Goal: Find contact information: Find contact information

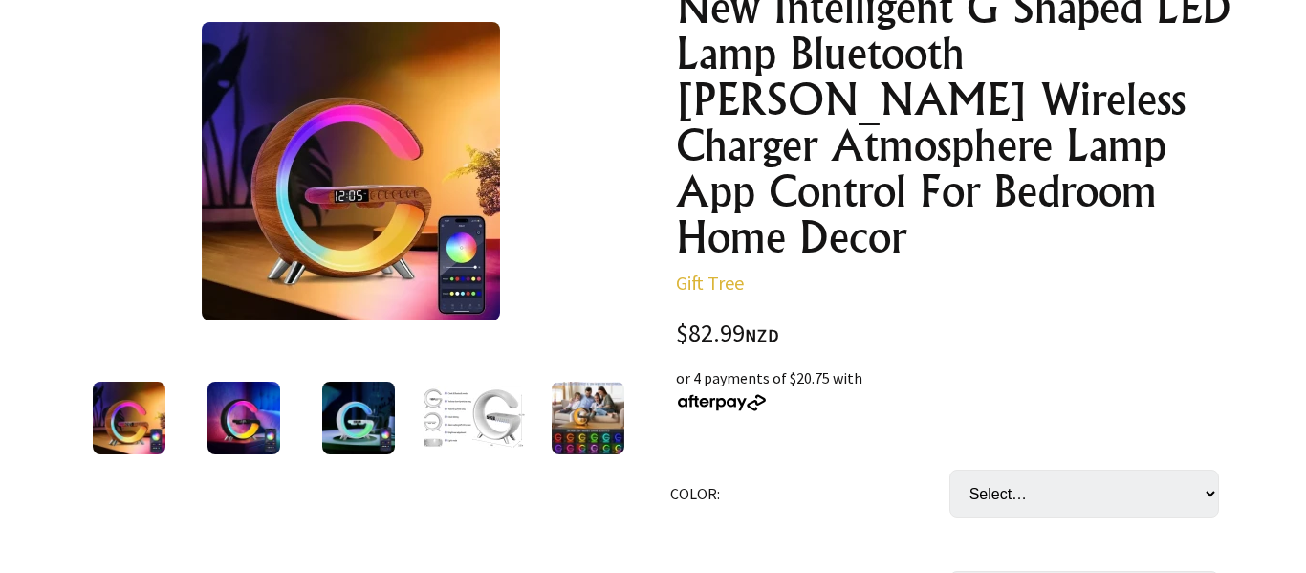
scroll to position [273, 0]
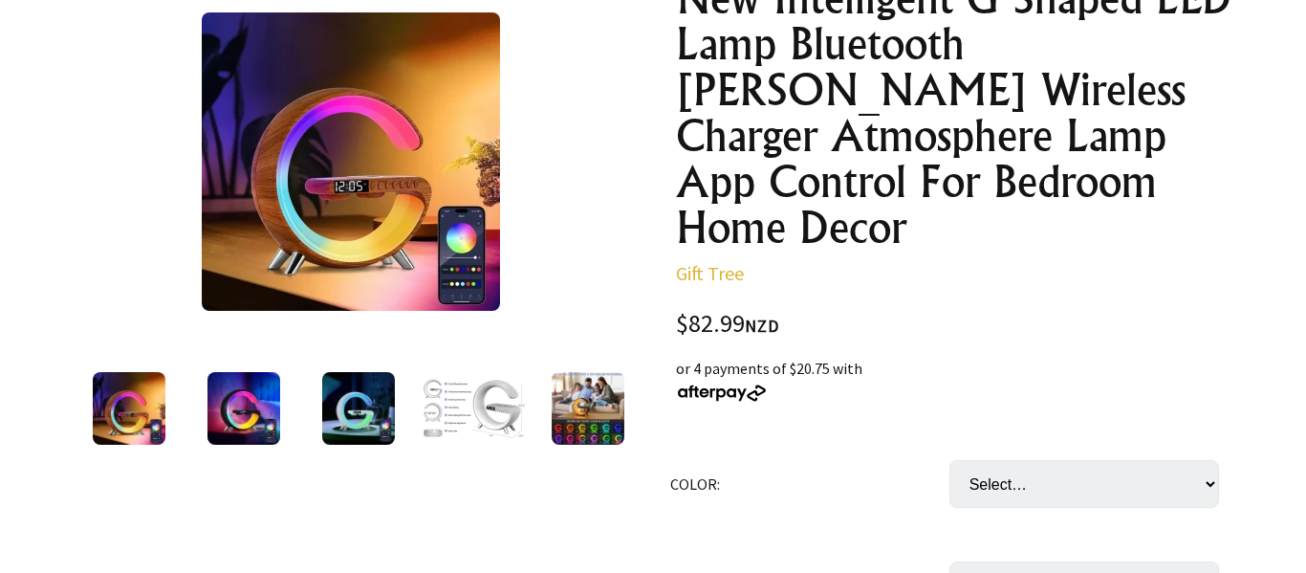
click at [359, 197] on img at bounding box center [351, 161] width 298 height 298
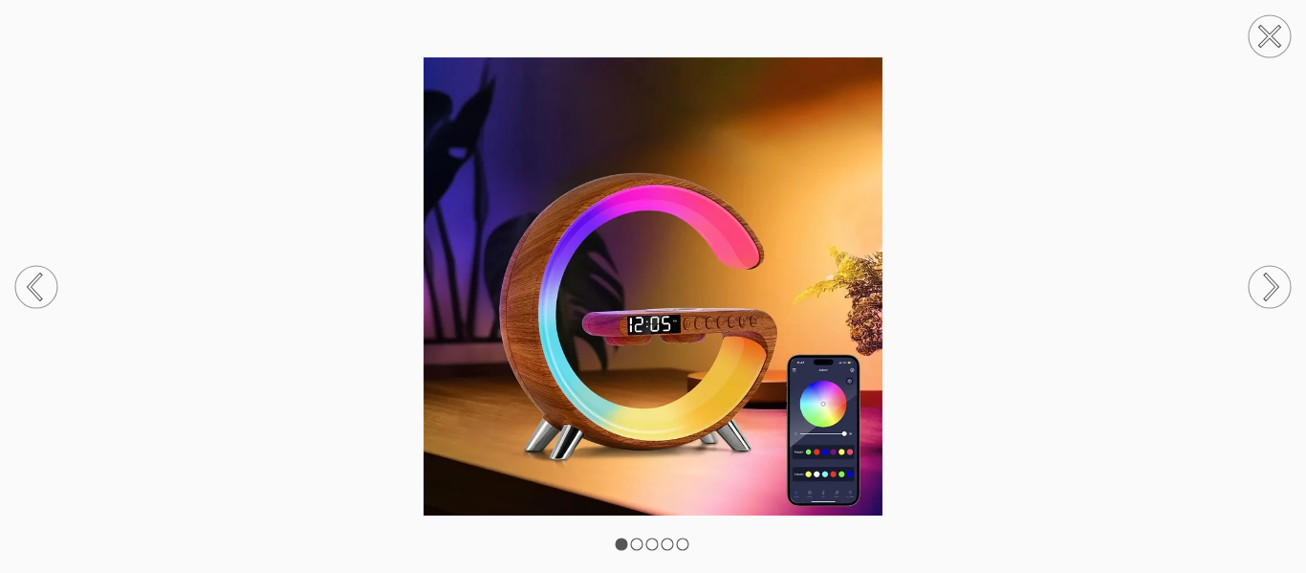
click at [1278, 284] on icon at bounding box center [1271, 286] width 11 height 24
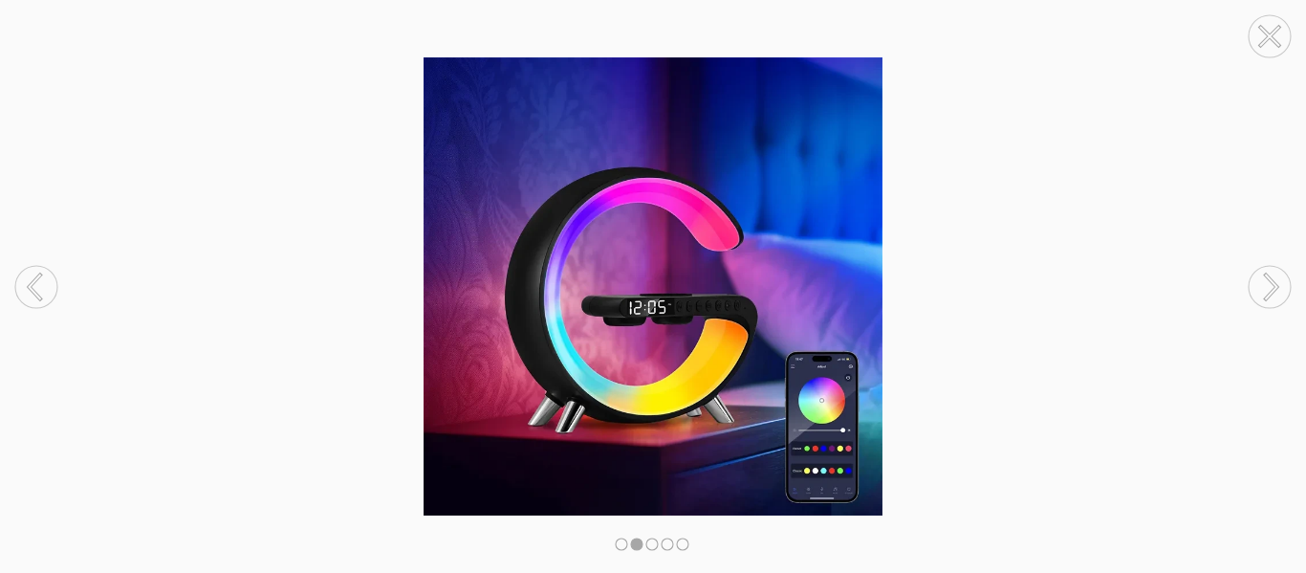
click at [1278, 284] on icon at bounding box center [1271, 286] width 11 height 24
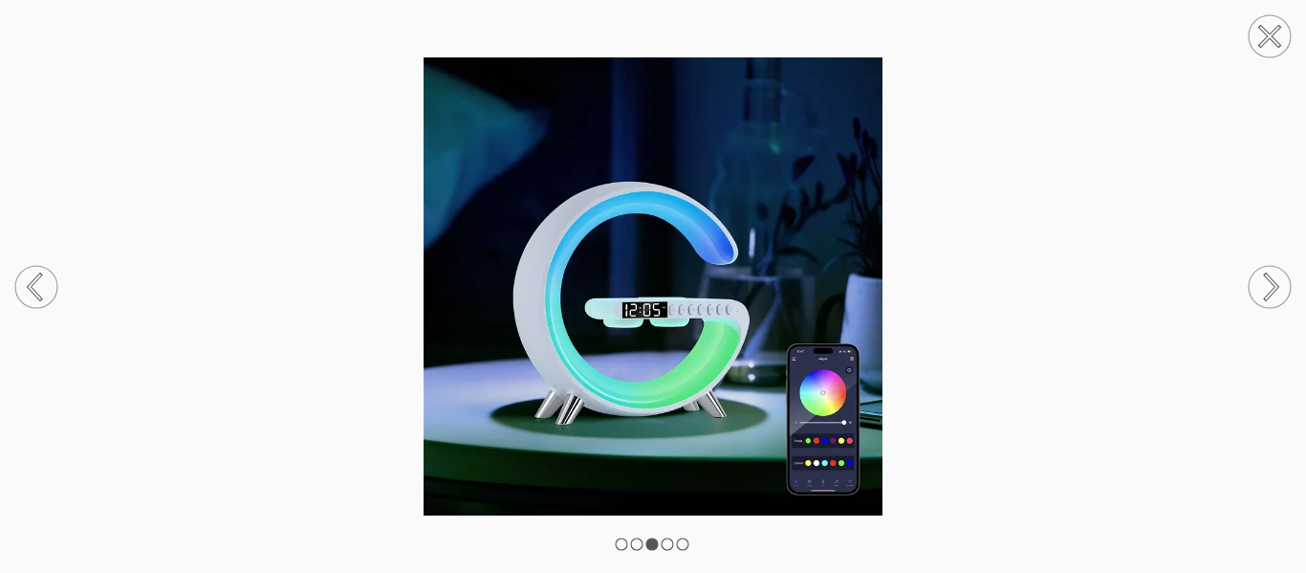
click at [1278, 284] on icon at bounding box center [1271, 286] width 11 height 24
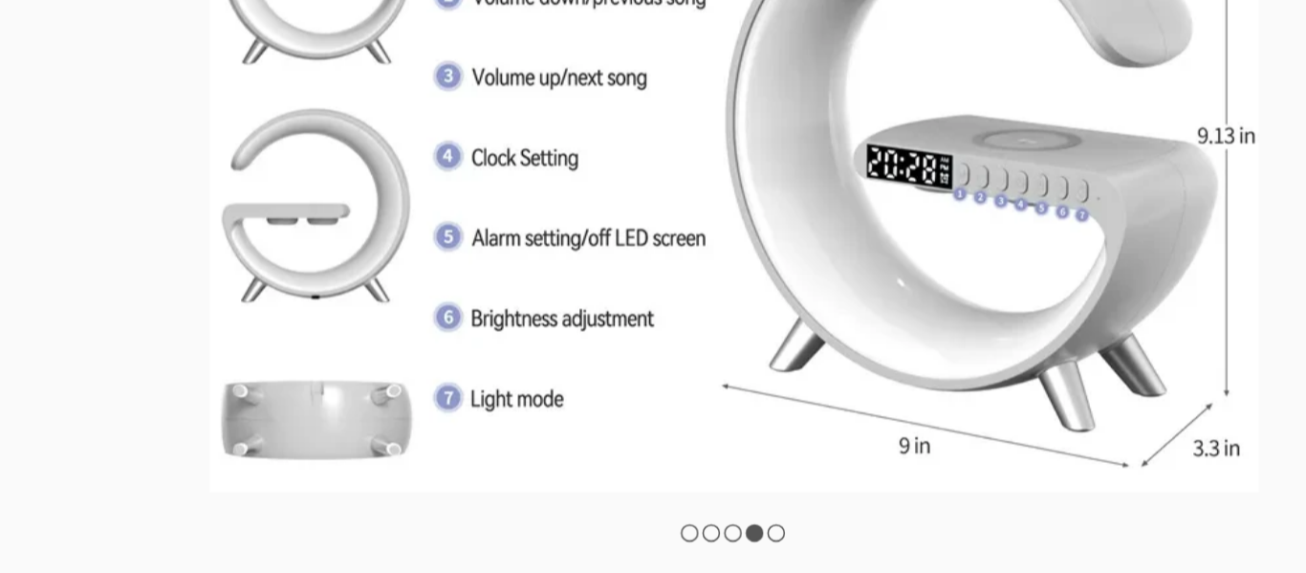
click at [621, 543] on rect at bounding box center [621, 543] width 11 height 11
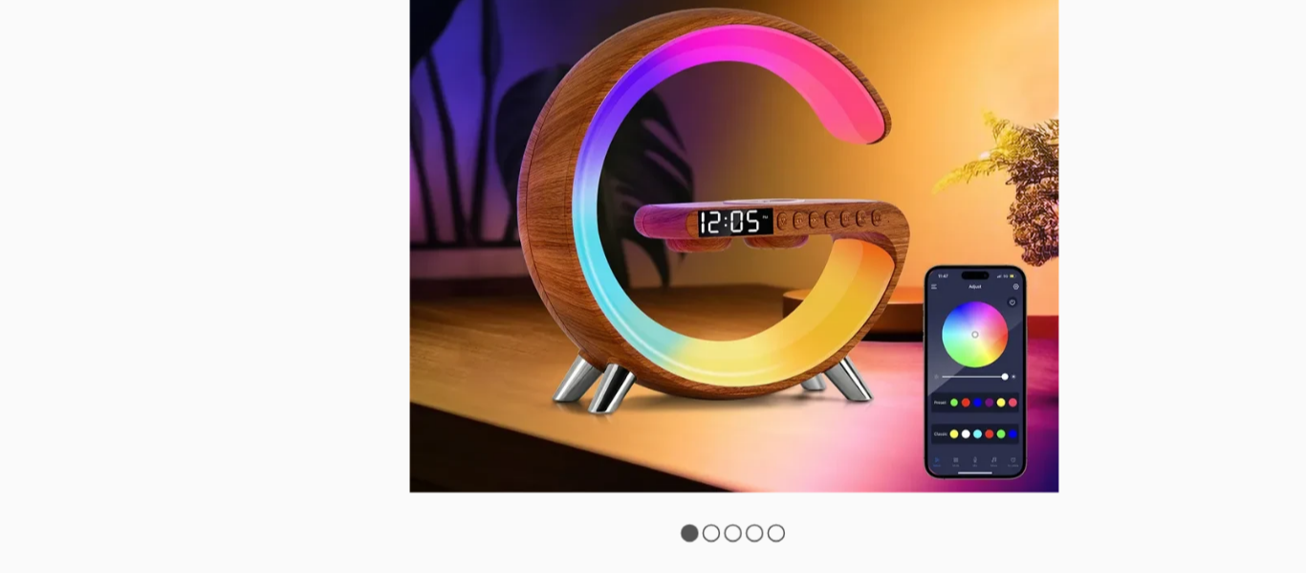
click at [637, 543] on rect at bounding box center [636, 543] width 11 height 11
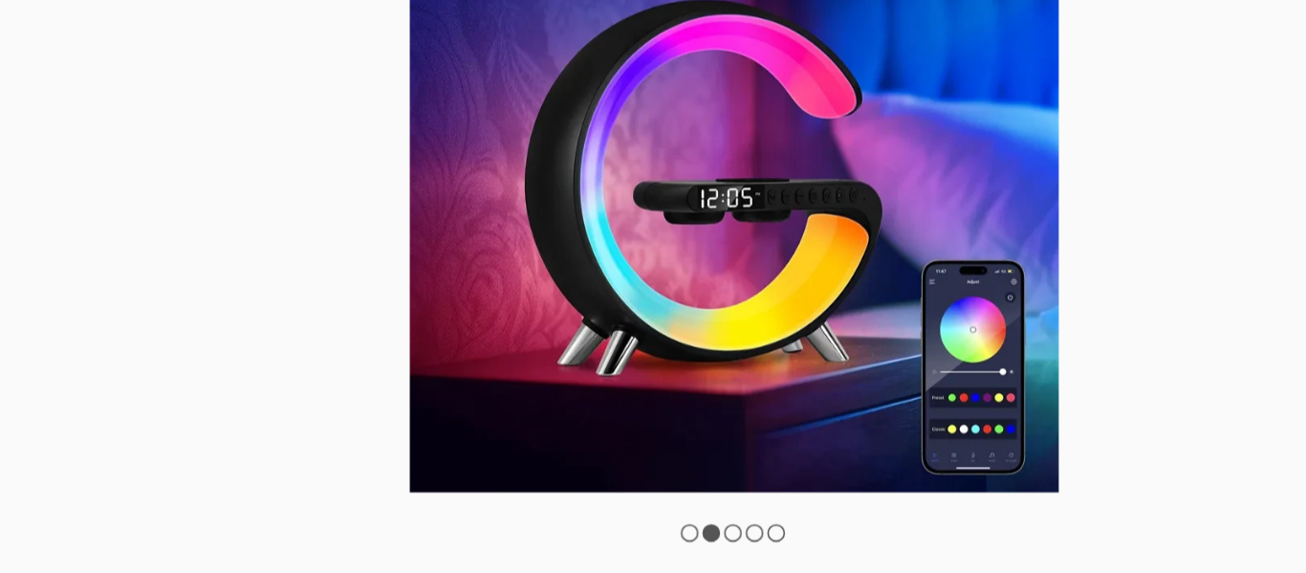
click at [652, 543] on rect at bounding box center [651, 543] width 11 height 11
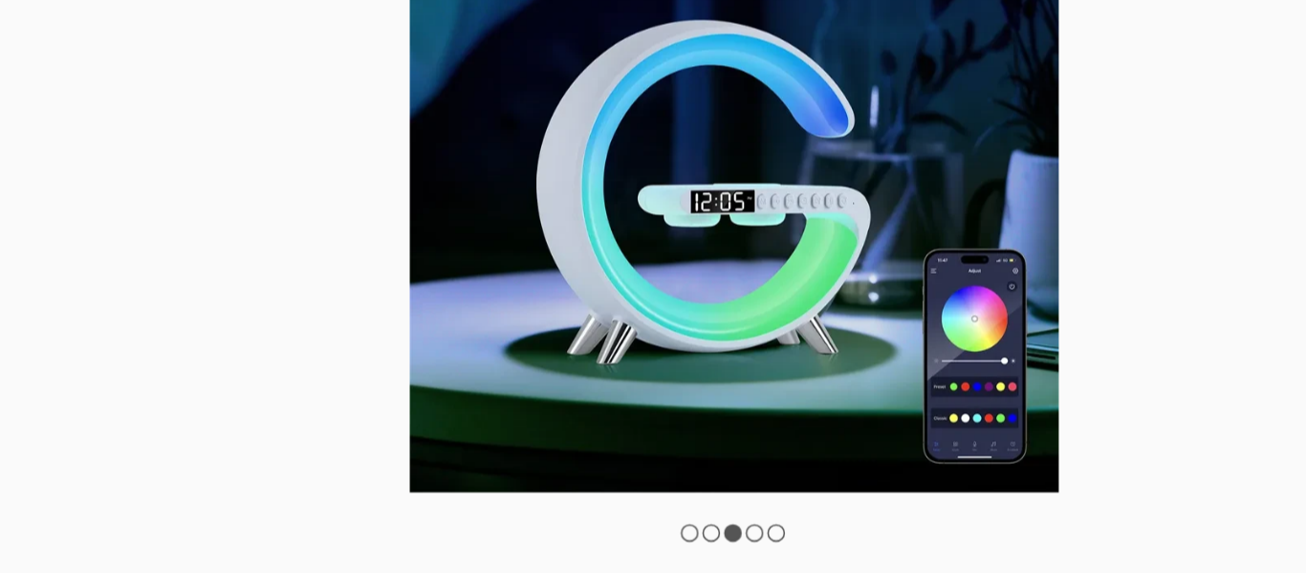
click at [667, 543] on rect at bounding box center [667, 543] width 11 height 11
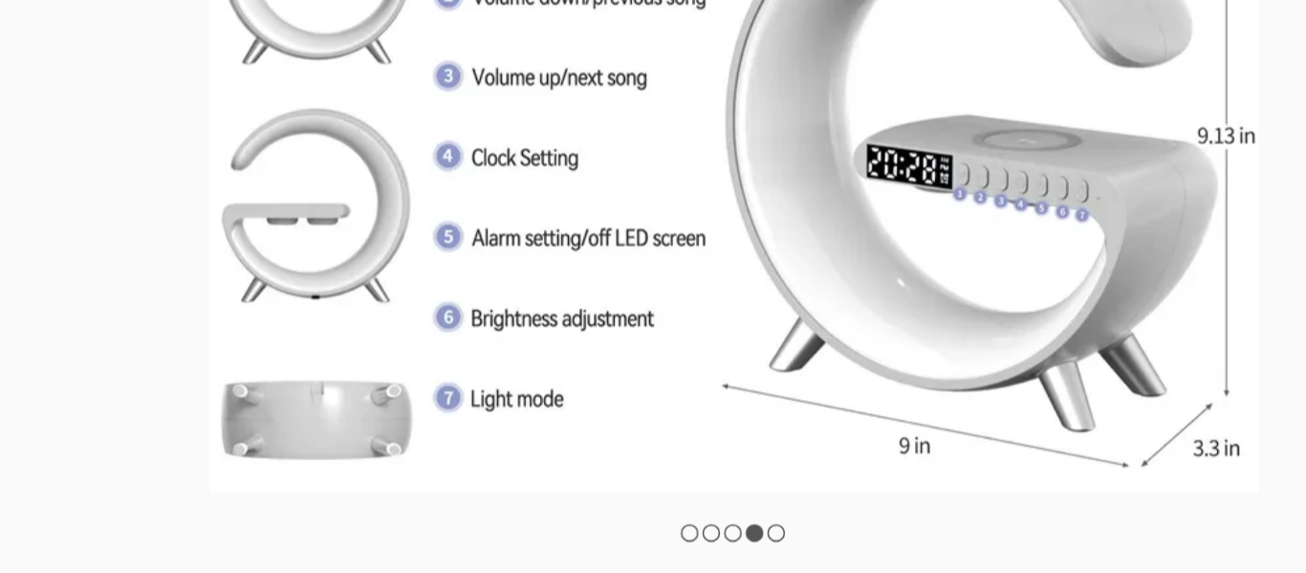
click at [686, 542] on rect at bounding box center [682, 543] width 11 height 11
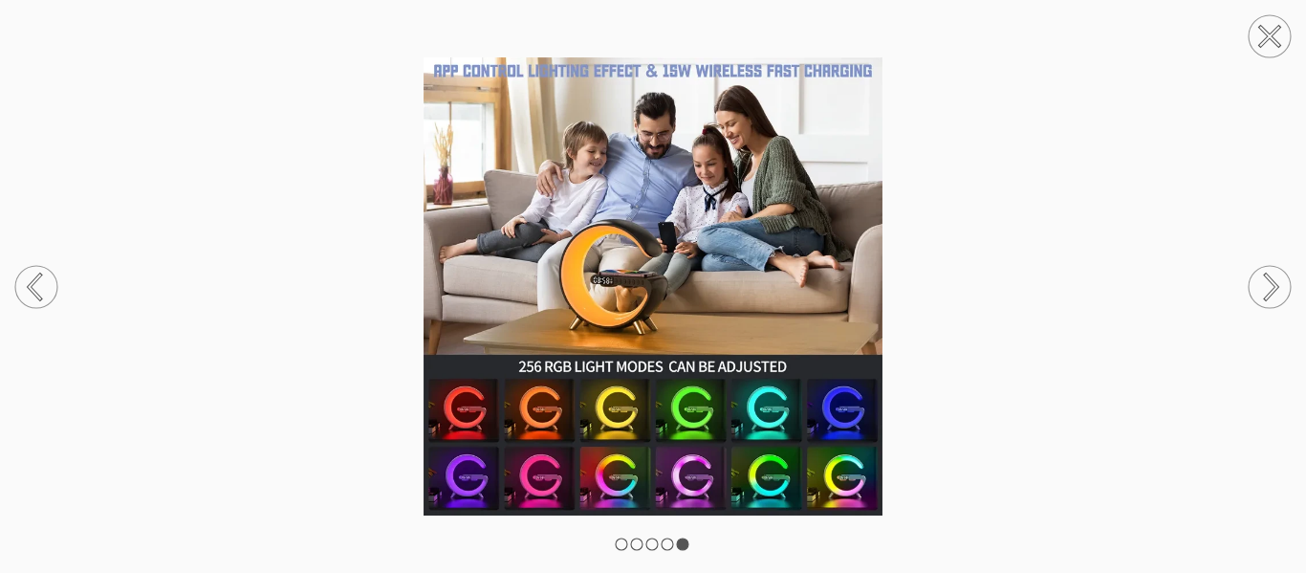
click at [34, 294] on icon at bounding box center [35, 286] width 11 height 25
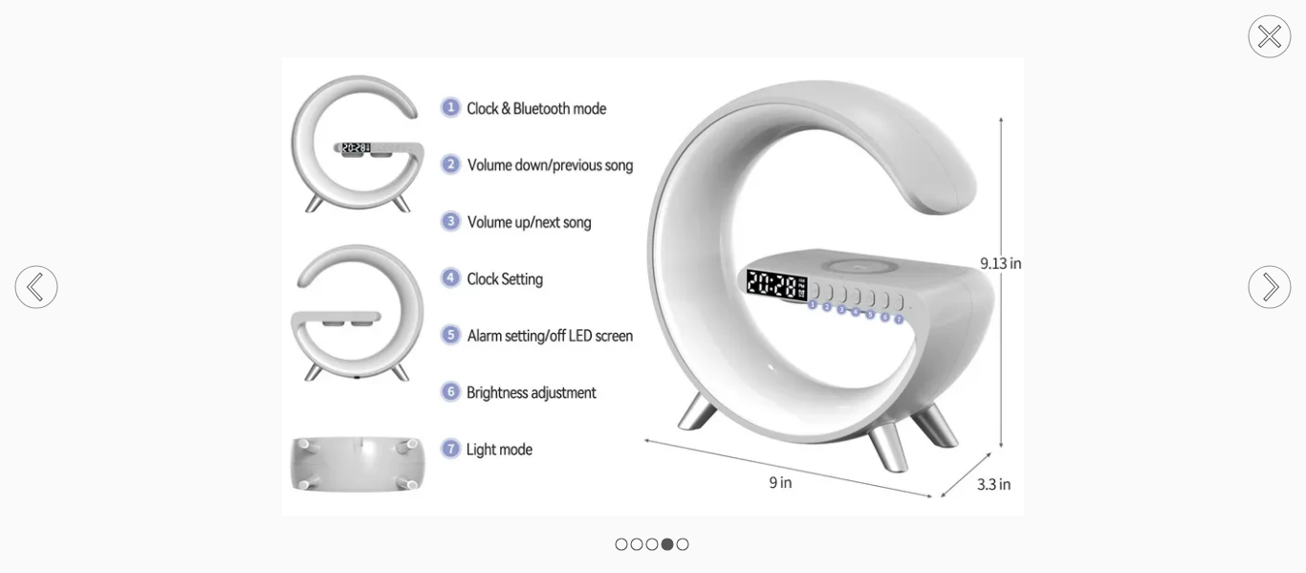
click at [1271, 39] on icon at bounding box center [1270, 37] width 18 height 18
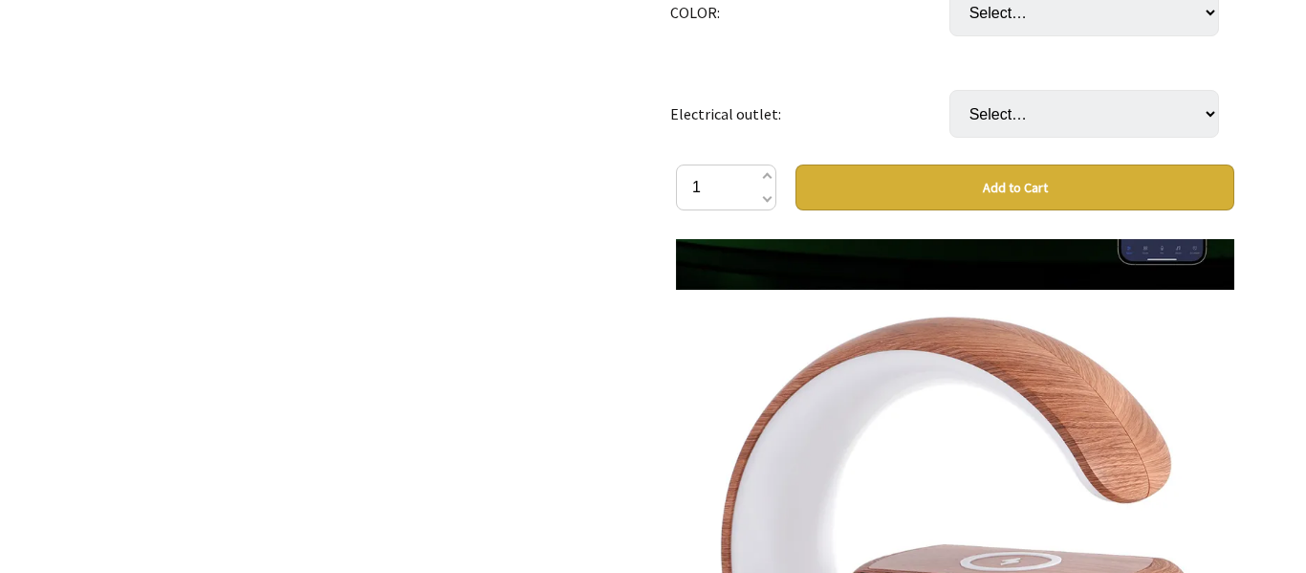
scroll to position [2758, 0]
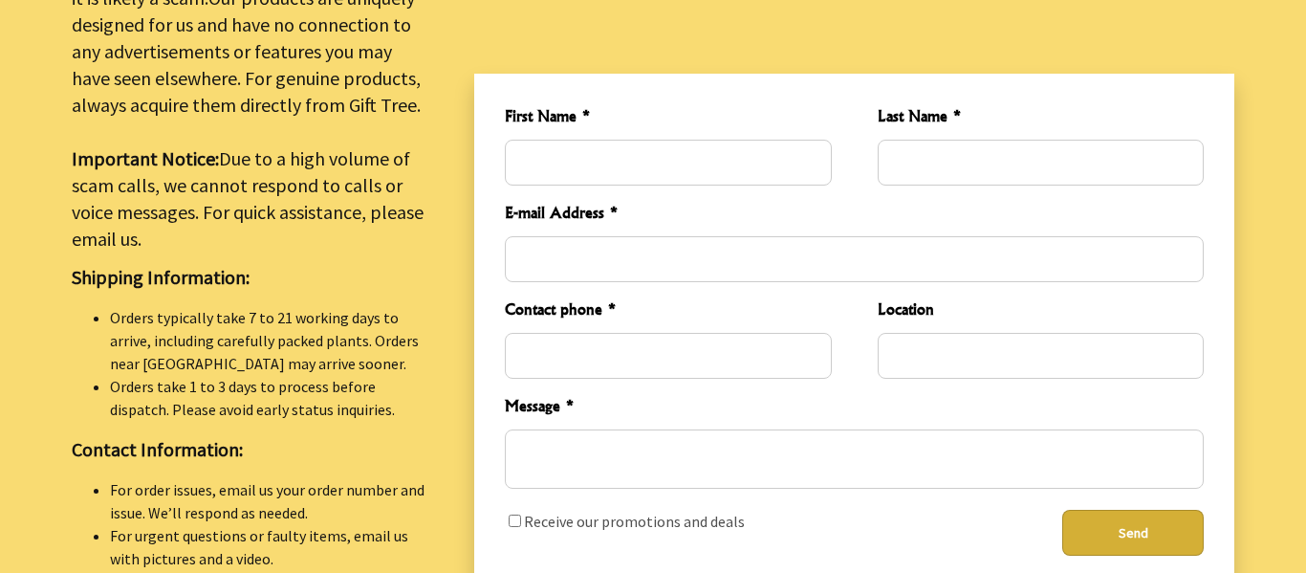
scroll to position [661, 0]
